Goal: Find specific page/section: Find specific page/section

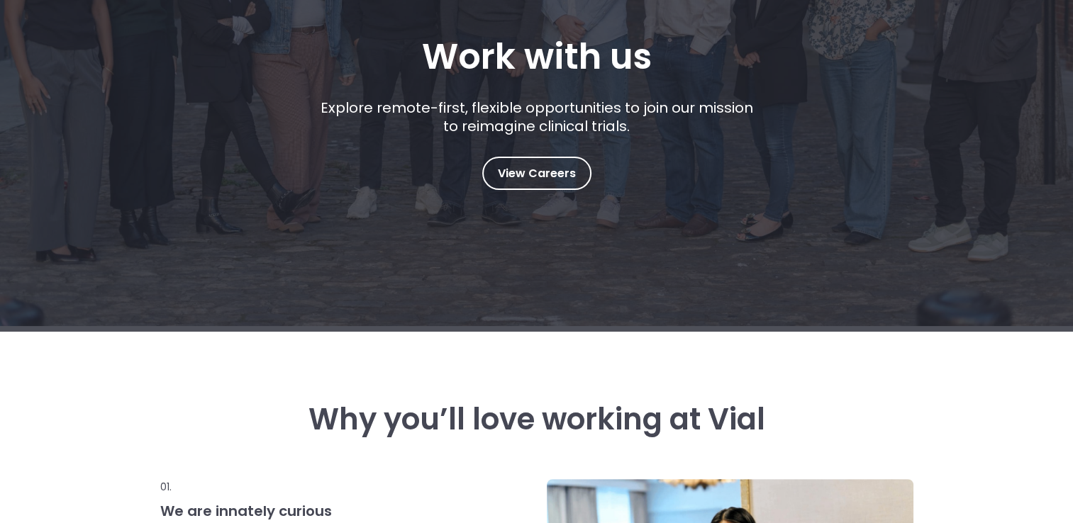
scroll to position [284, 0]
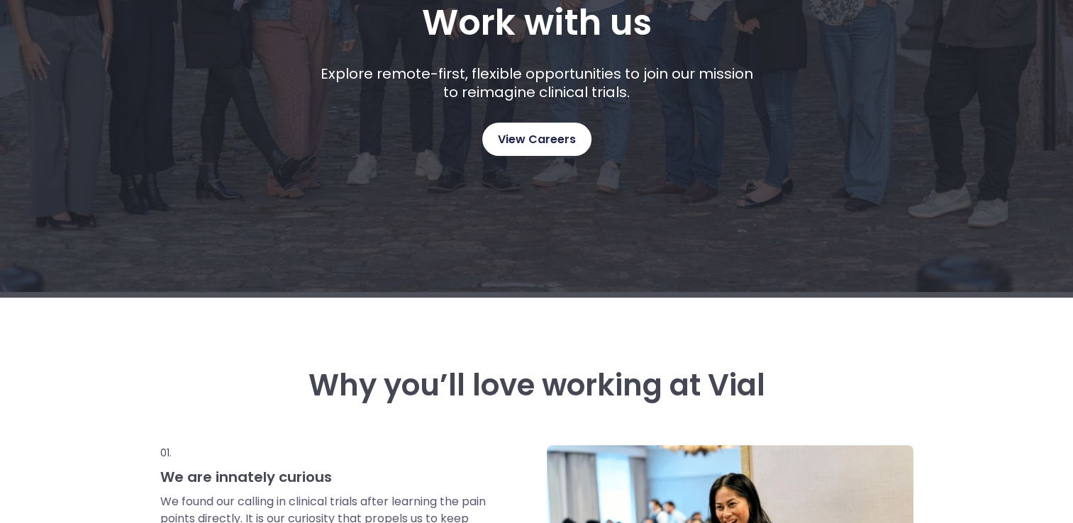
click at [495, 134] on link "View Careers" at bounding box center [536, 139] width 109 height 33
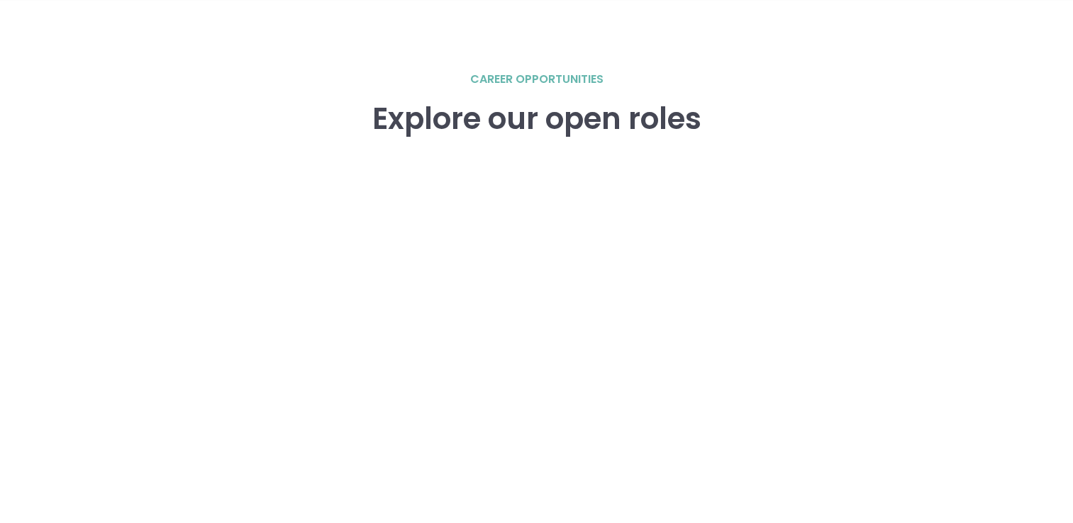
click at [324, 137] on div "career opportunities Explore our open roles" at bounding box center [537, 375] width 908 height 609
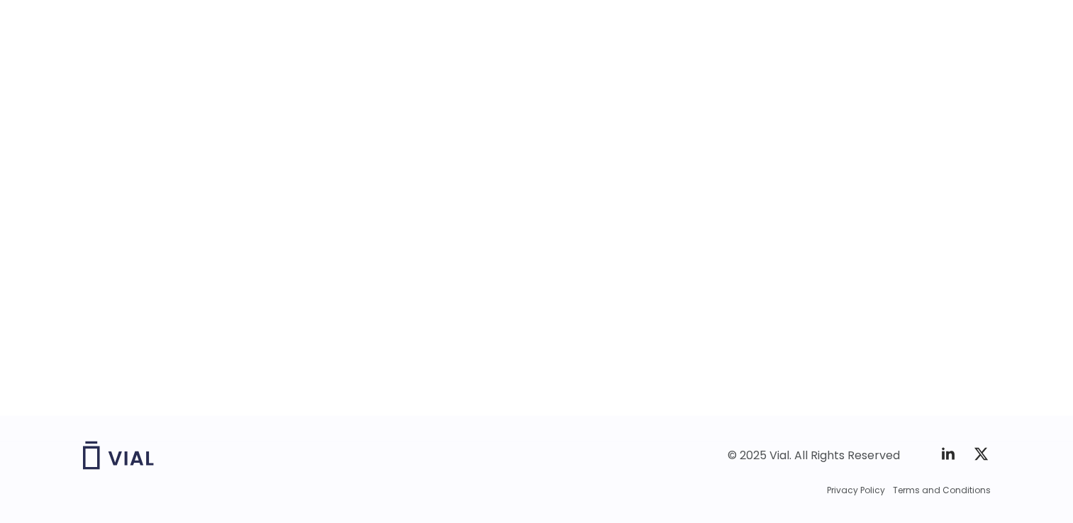
scroll to position [2256, 0]
